Goal: Entertainment & Leisure: Consume media (video, audio)

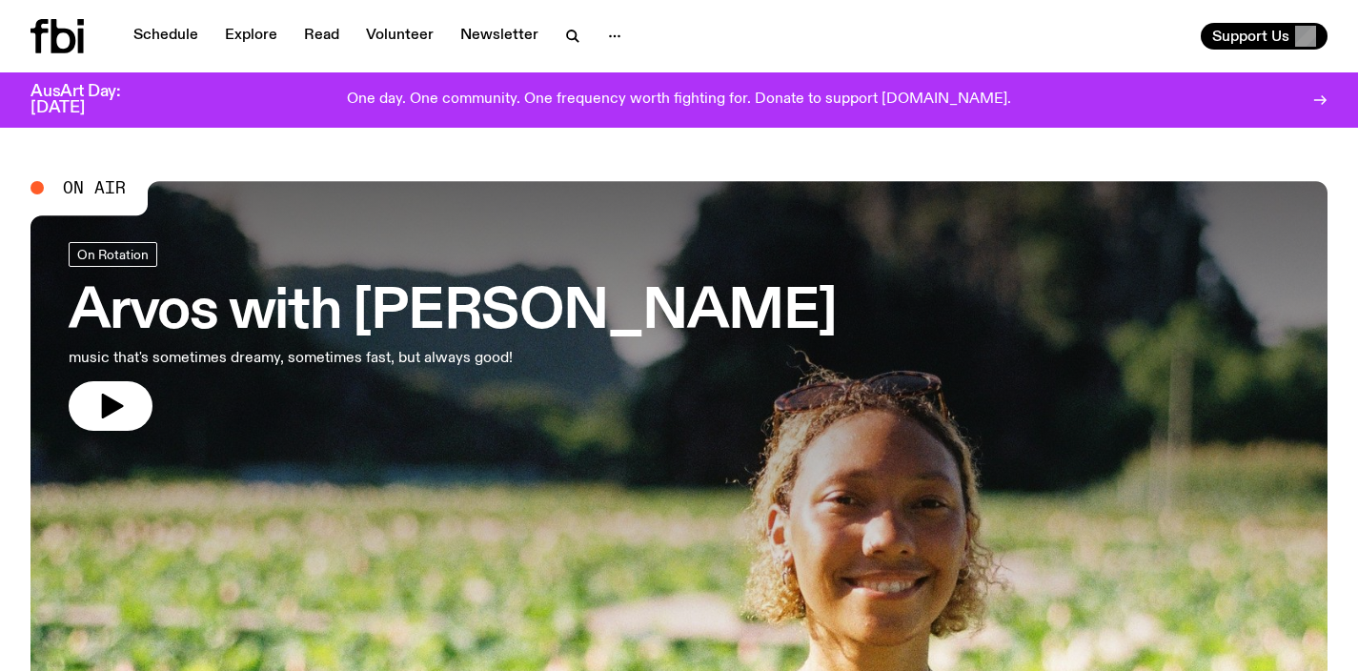
scroll to position [1, 0]
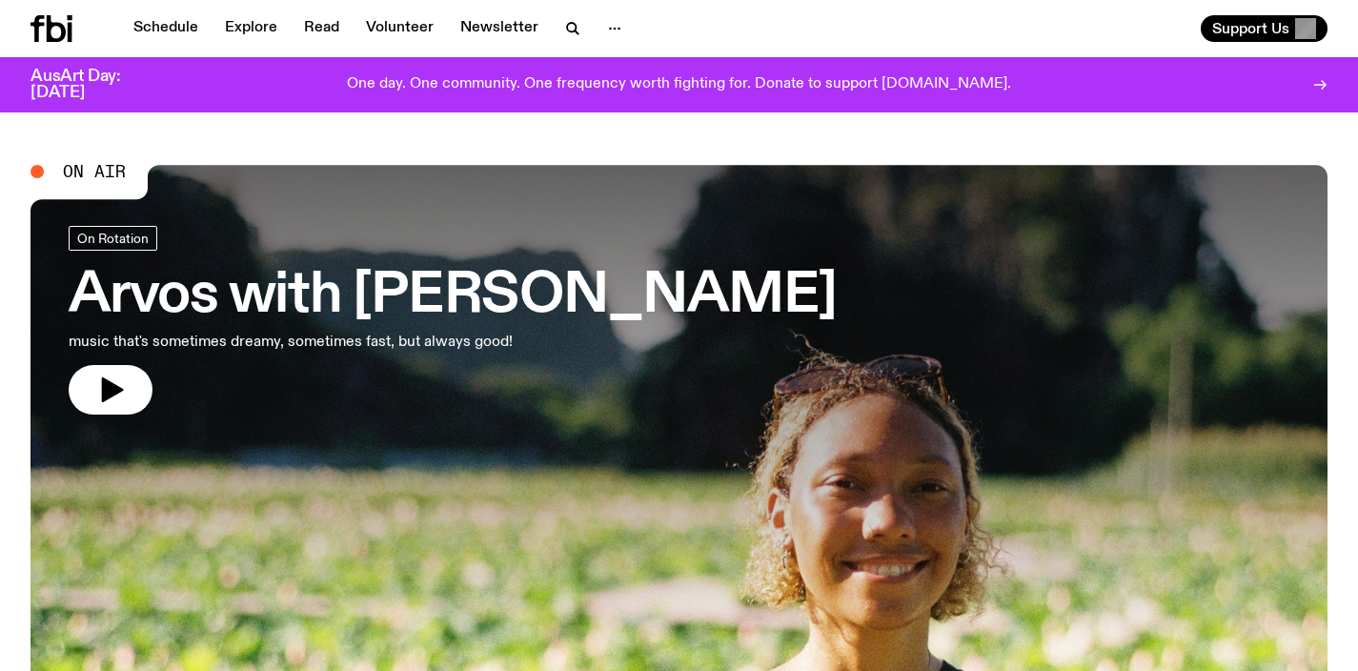
click at [488, 311] on h3 "Arvos with [PERSON_NAME]" at bounding box center [453, 296] width 768 height 53
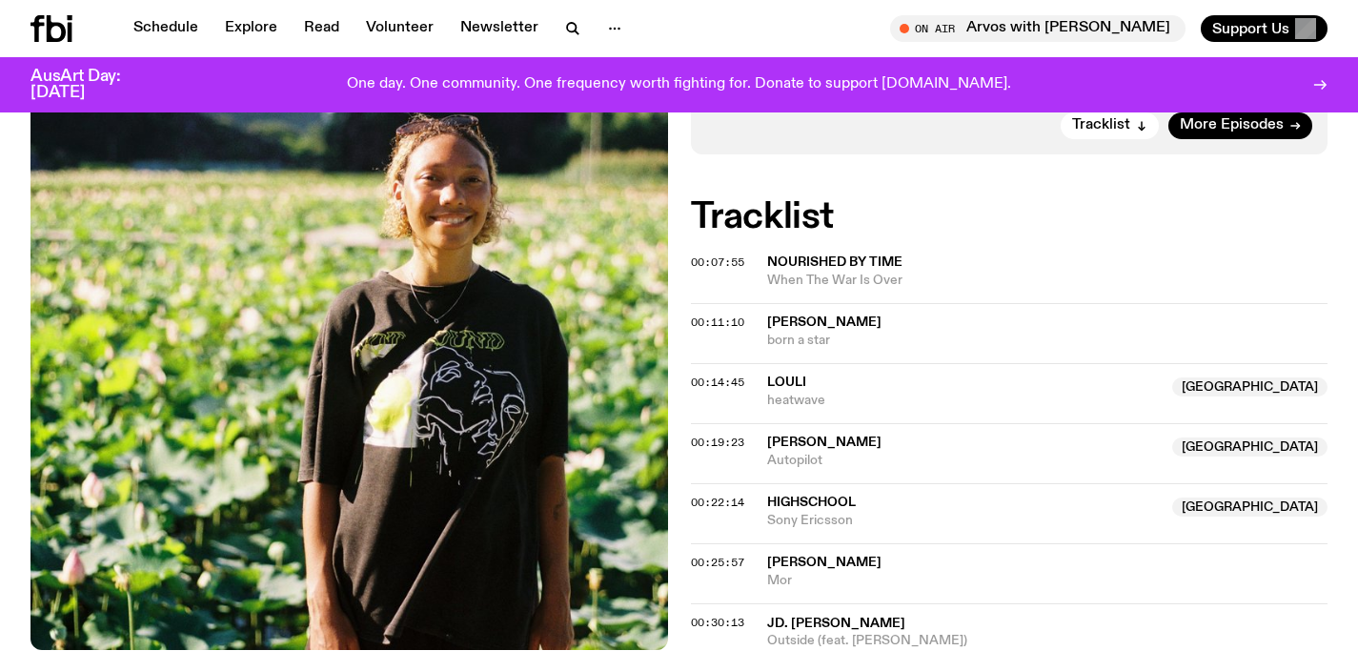
scroll to position [584, 0]
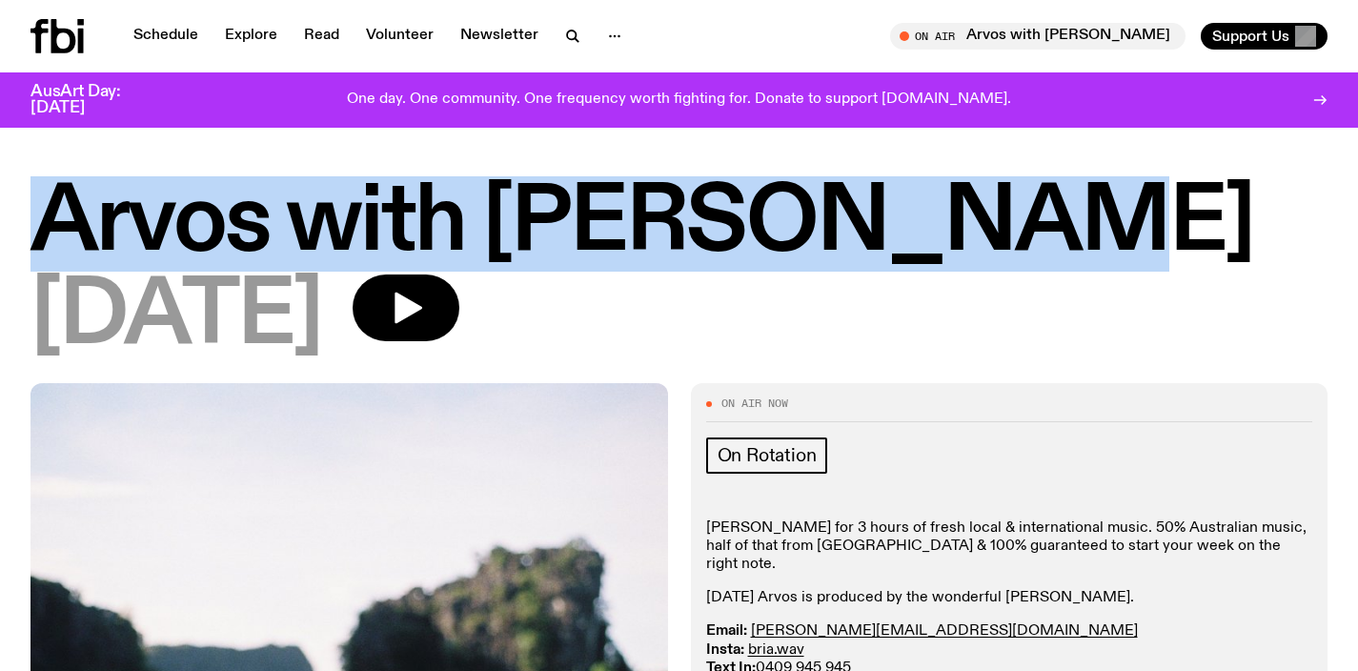
drag, startPoint x: 73, startPoint y: 220, endPoint x: 976, endPoint y: 245, distance: 903.5
click at [976, 245] on h1 "Arvos with [PERSON_NAME]" at bounding box center [678, 224] width 1297 height 86
click at [1055, 245] on h1 "Arvos with [PERSON_NAME]" at bounding box center [678, 224] width 1297 height 86
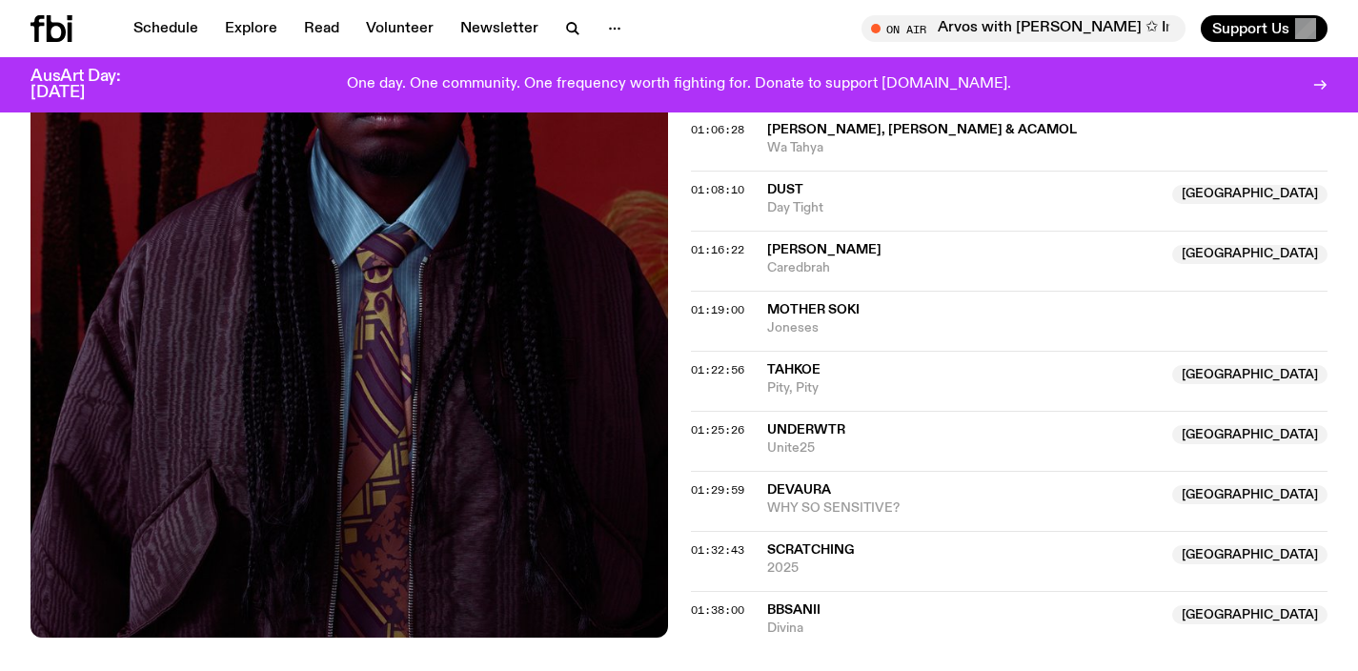
scroll to position [1500, 0]
